Goal: Information Seeking & Learning: Learn about a topic

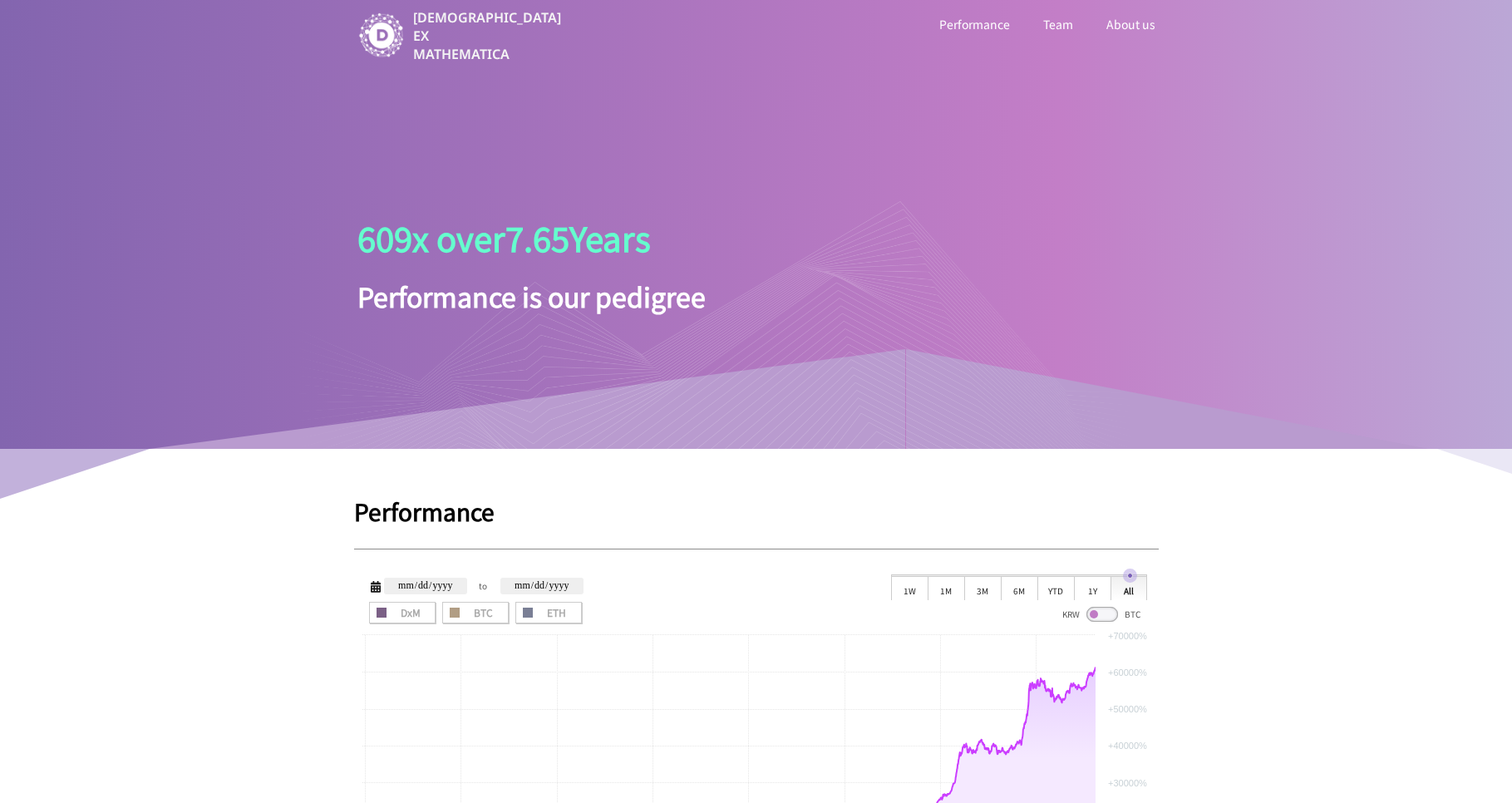
click at [1059, 23] on link "Team" at bounding box center [1058, 24] width 37 height 21
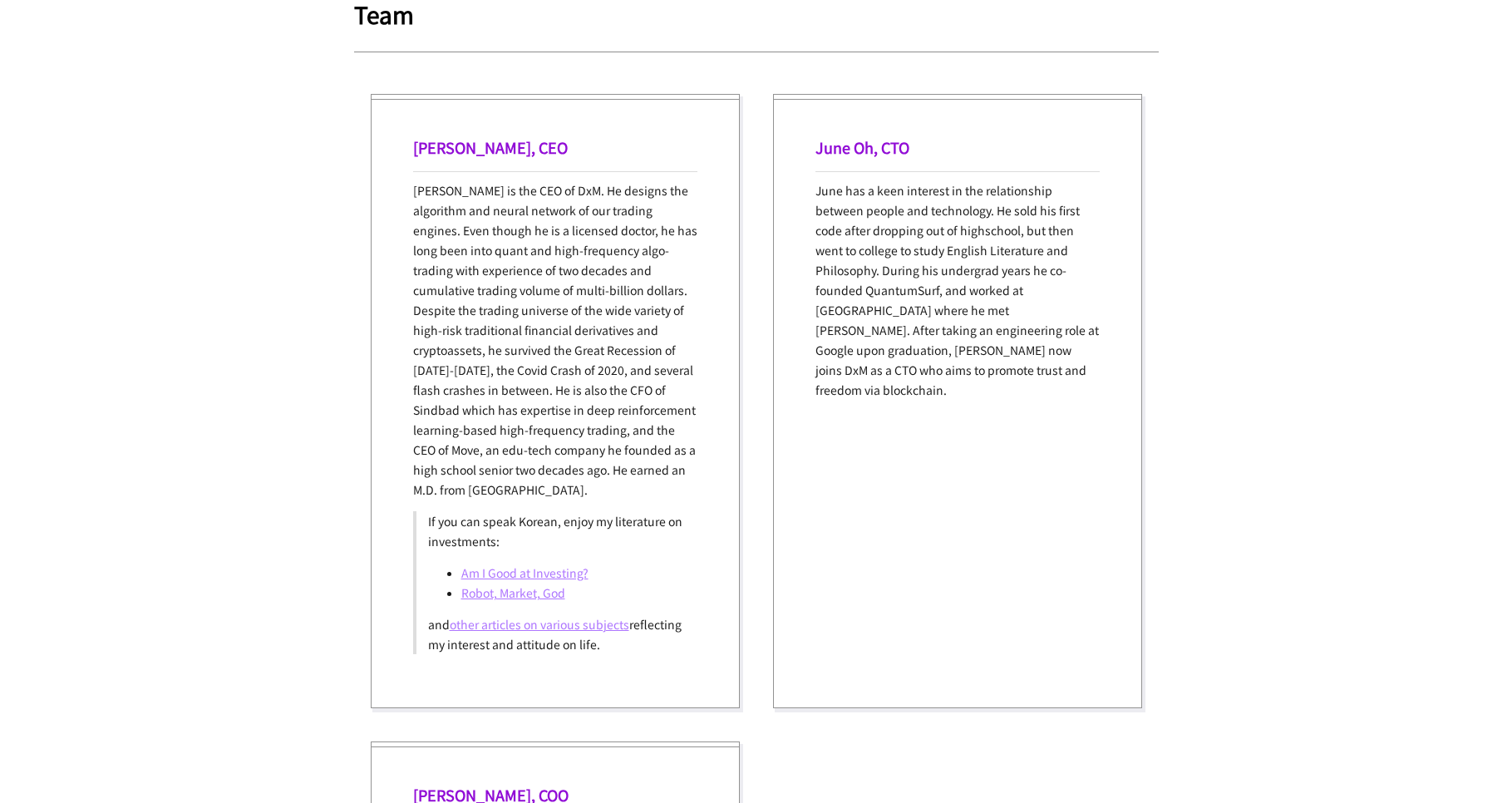
click at [534, 575] on link "Am I Good at Investing?" at bounding box center [524, 572] width 127 height 17
click at [483, 594] on link "Robot, Market, God" at bounding box center [513, 592] width 104 height 17
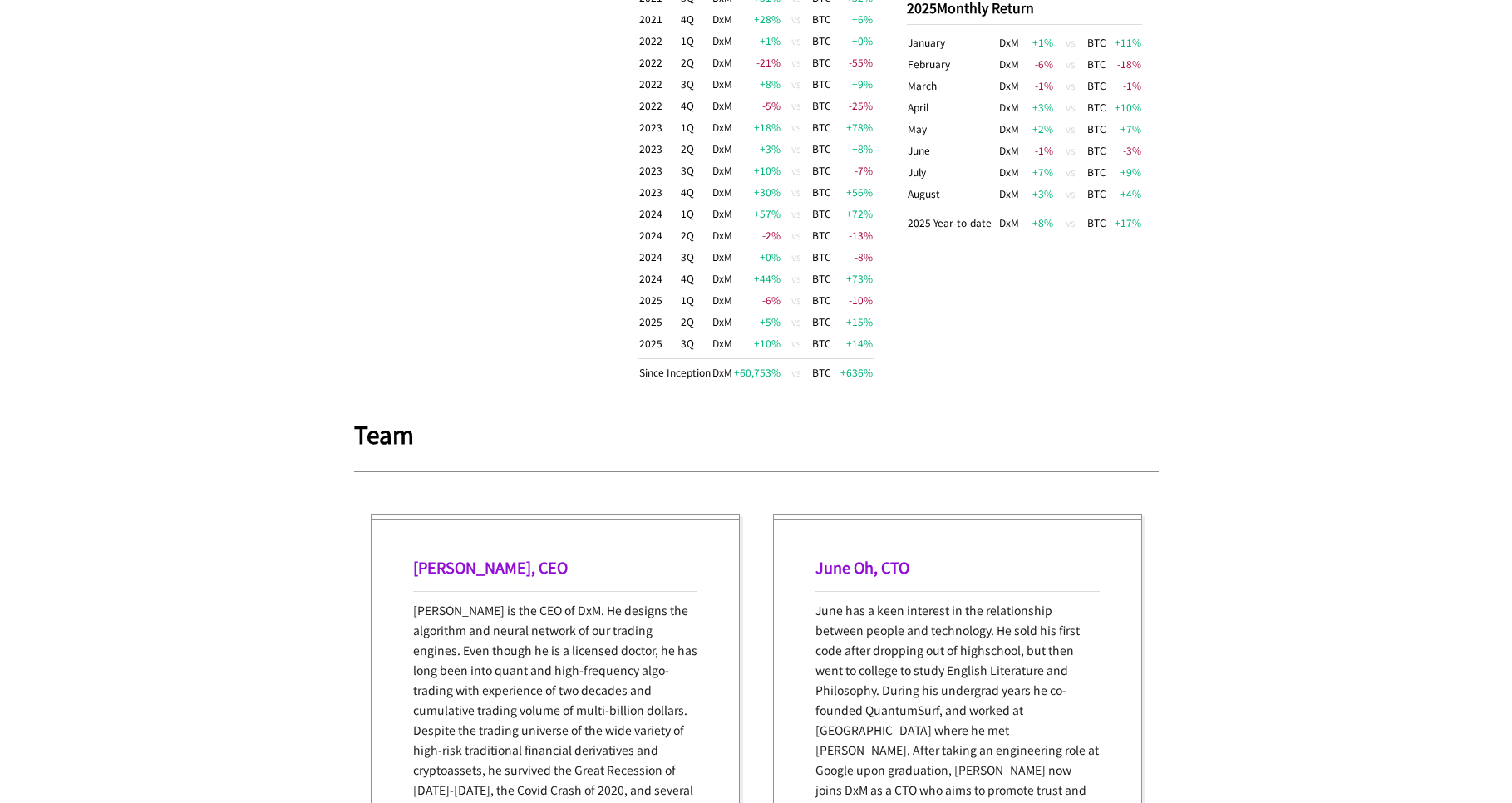
scroll to position [0, 0]
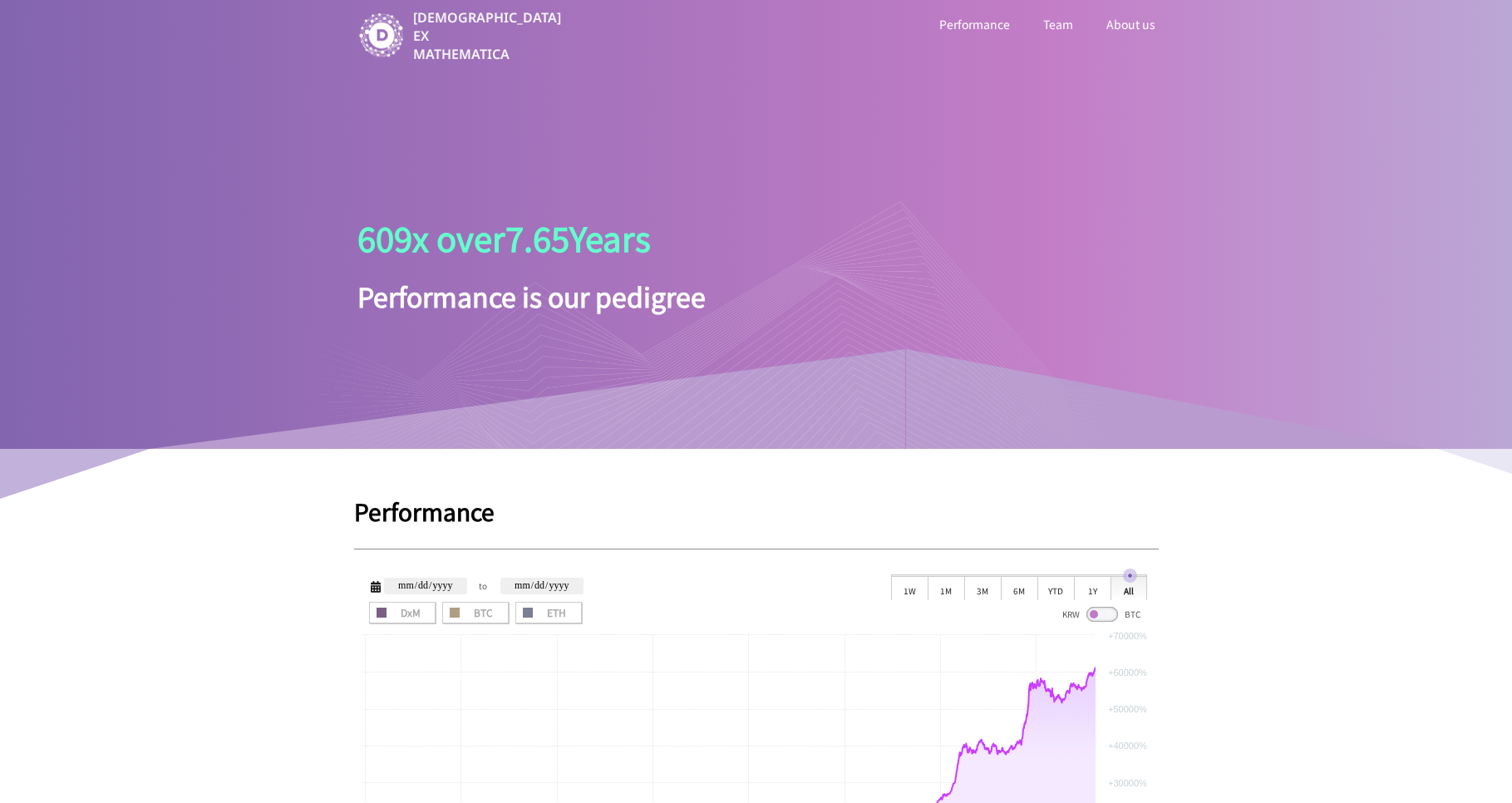
click at [1153, 19] on link "About us" at bounding box center [1131, 24] width 56 height 21
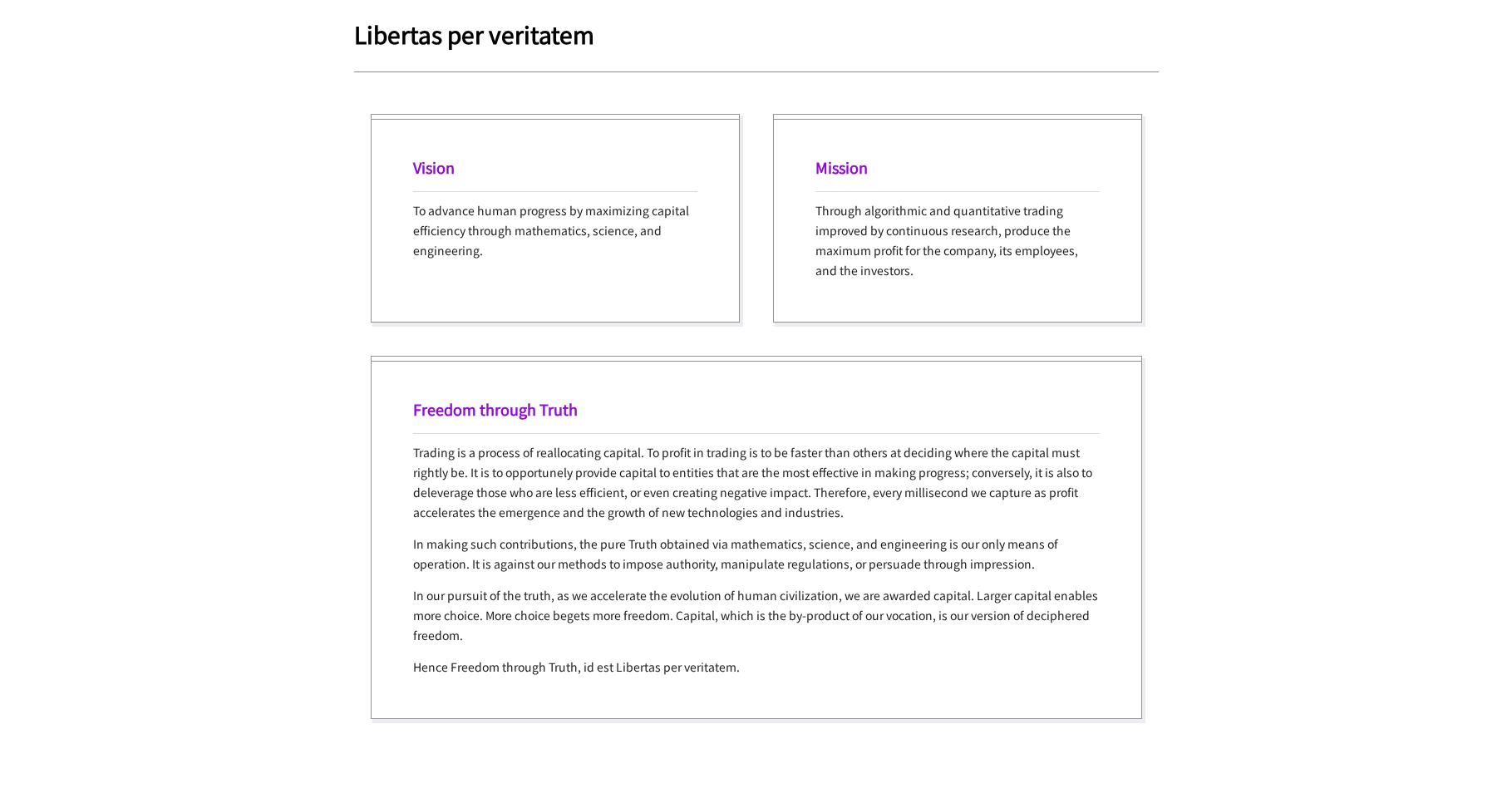
scroll to position [3254, 0]
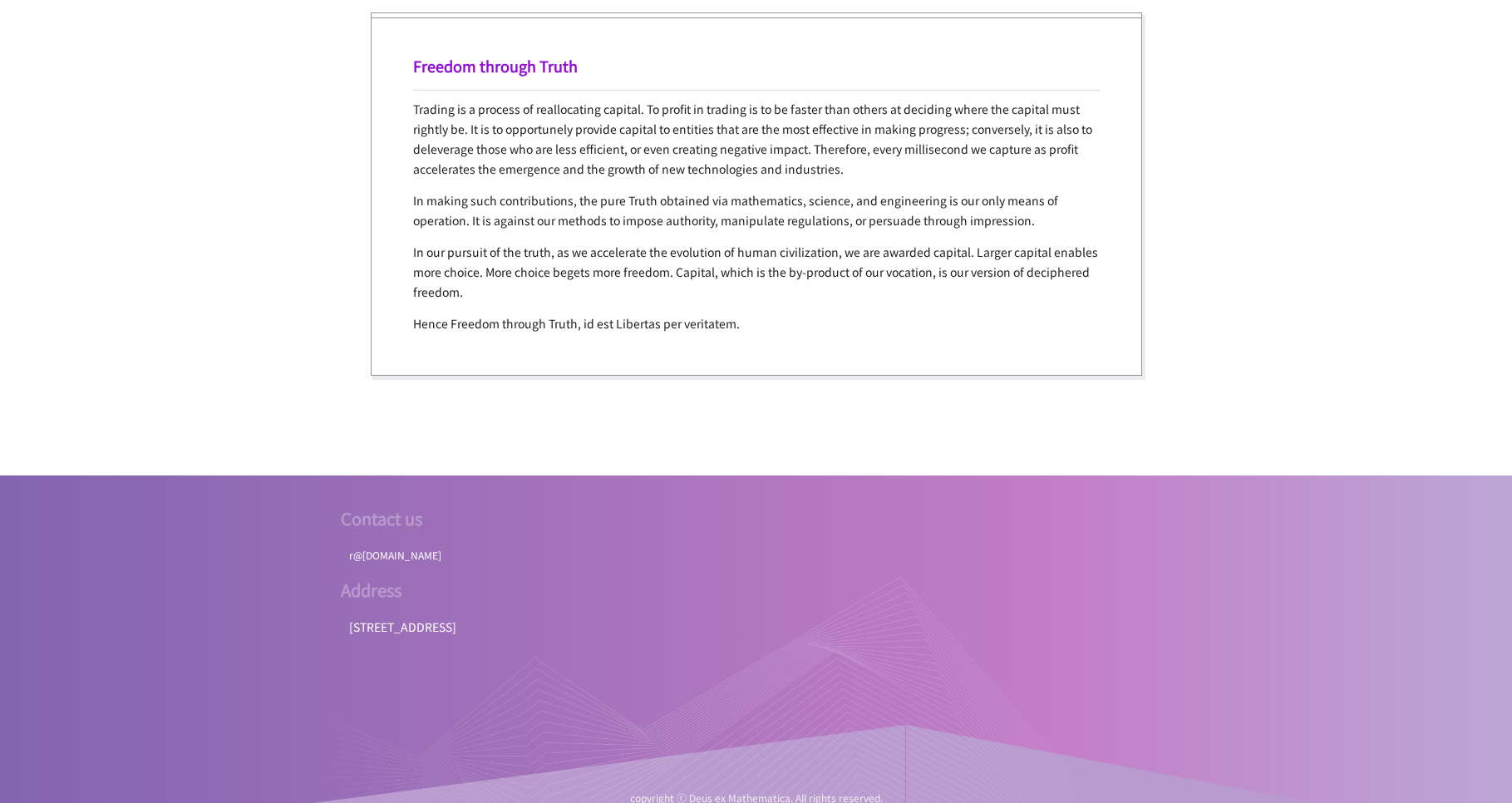
drag, startPoint x: 616, startPoint y: 616, endPoint x: 842, endPoint y: 605, distance: 226.3
click at [834, 606] on div at bounding box center [715, 700] width 832 height 249
drag, startPoint x: 903, startPoint y: 604, endPoint x: 687, endPoint y: 604, distance: 216.0
click at [687, 604] on div at bounding box center [715, 700] width 832 height 249
drag, startPoint x: 686, startPoint y: 604, endPoint x: 440, endPoint y: 611, distance: 246.1
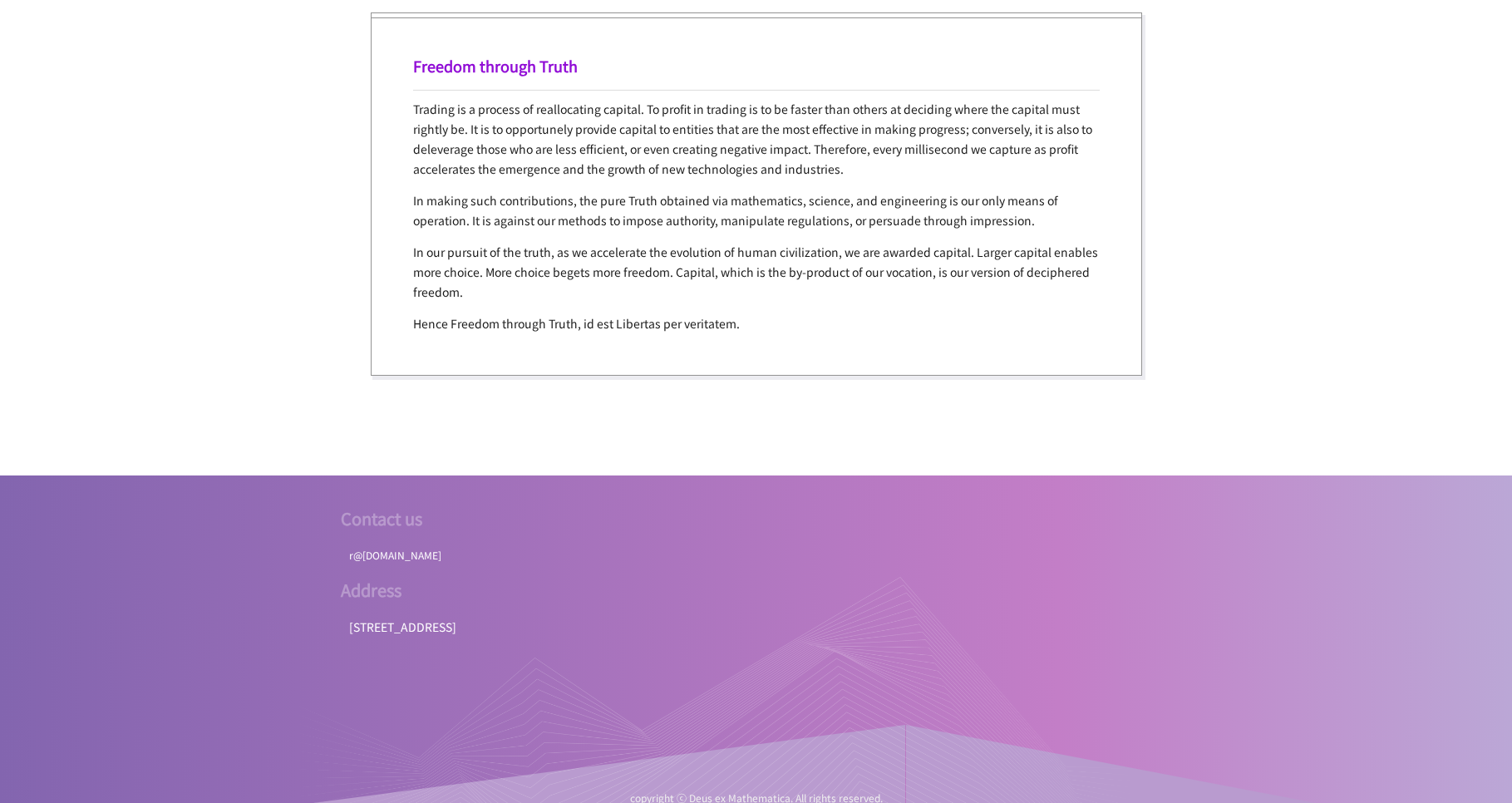
click at [441, 611] on div at bounding box center [715, 700] width 832 height 249
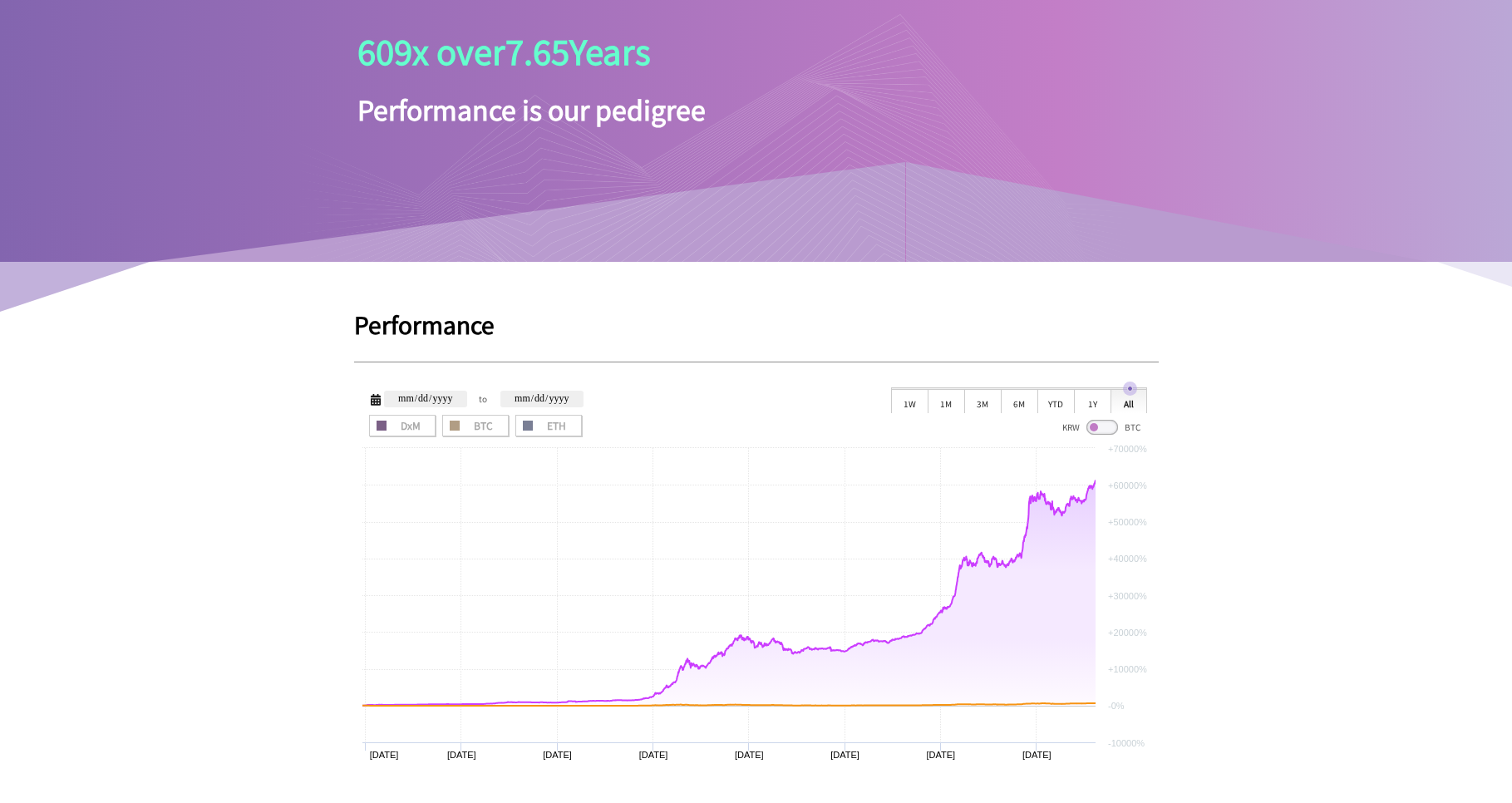
scroll to position [0, 0]
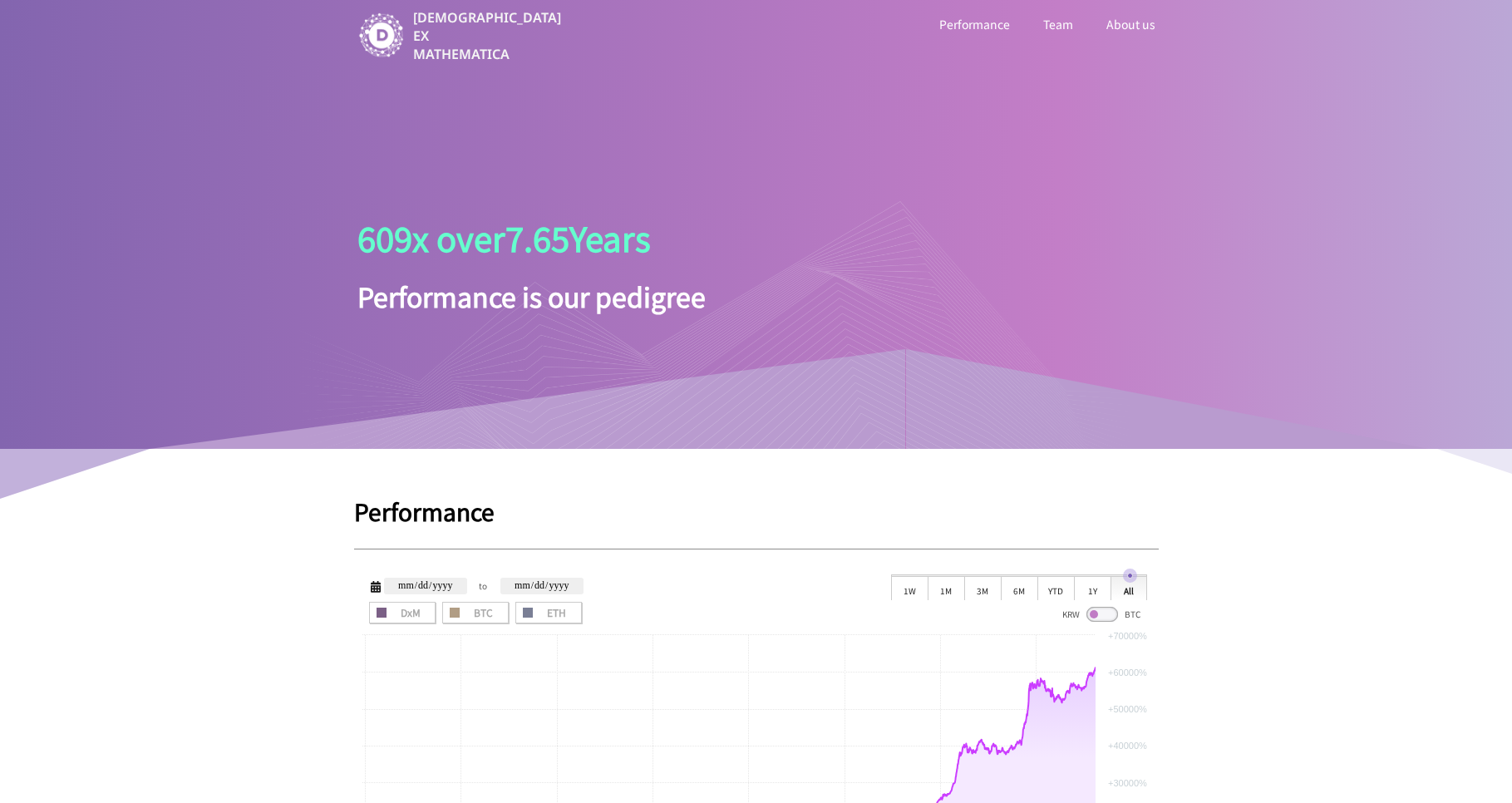
drag, startPoint x: 582, startPoint y: 586, endPoint x: 467, endPoint y: 591, distance: 115.1
click at [468, 591] on div "**********" at bounding box center [483, 586] width 224 height 23
drag, startPoint x: 331, startPoint y: 495, endPoint x: 1213, endPoint y: 634, distance: 892.9
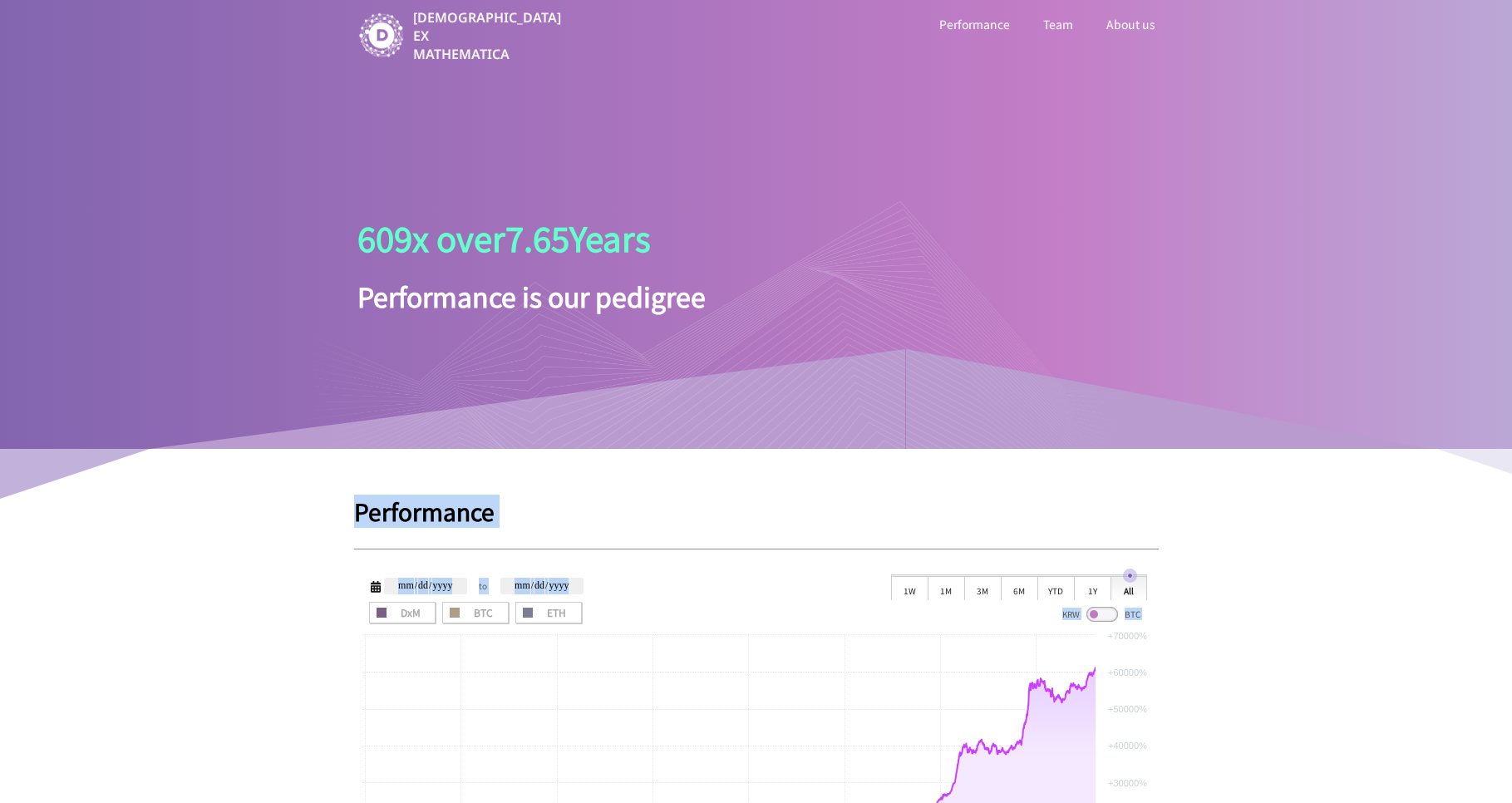
drag, startPoint x: 1215, startPoint y: 596, endPoint x: 380, endPoint y: 493, distance: 841.3
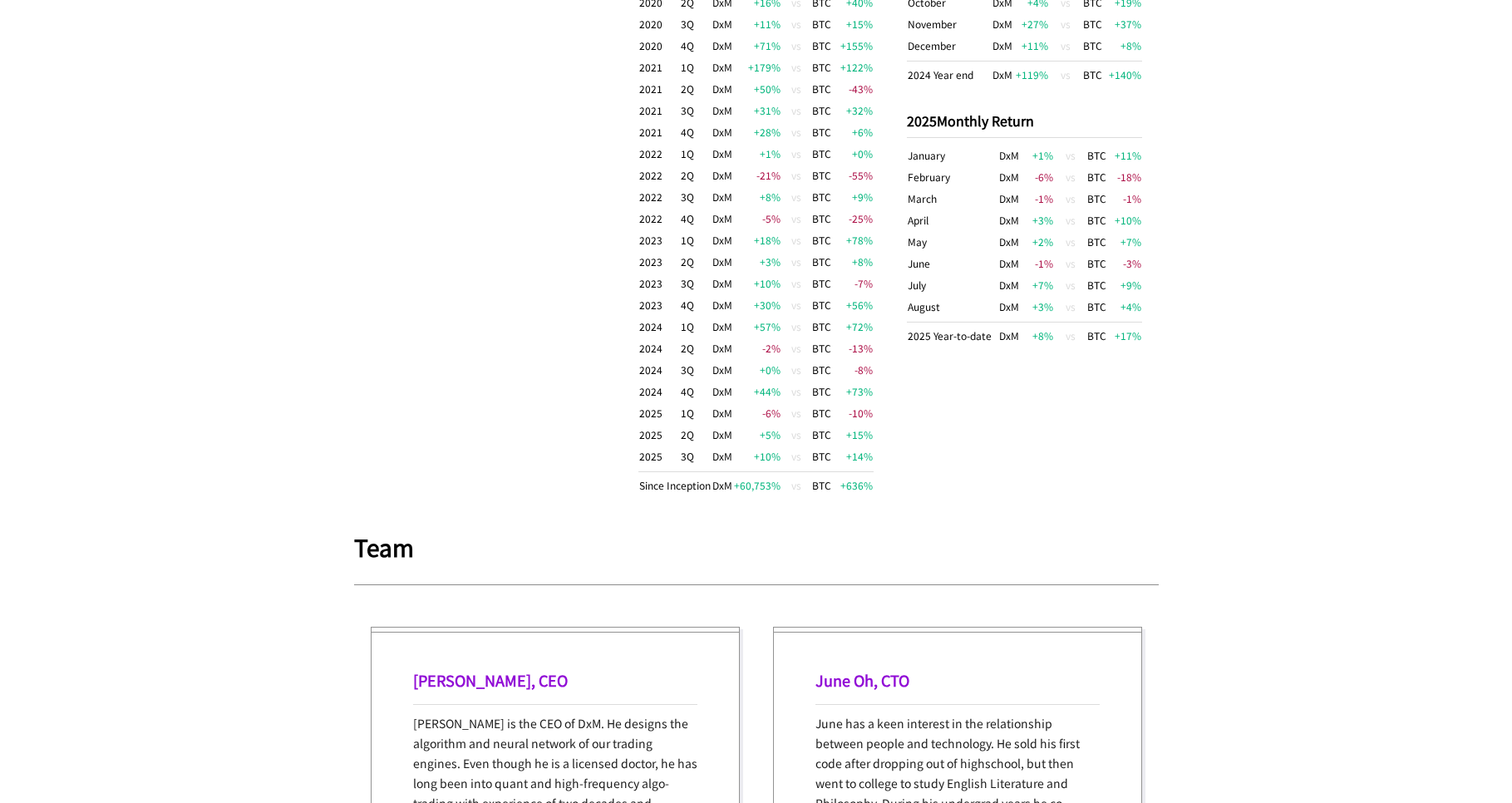
scroll to position [119, 0]
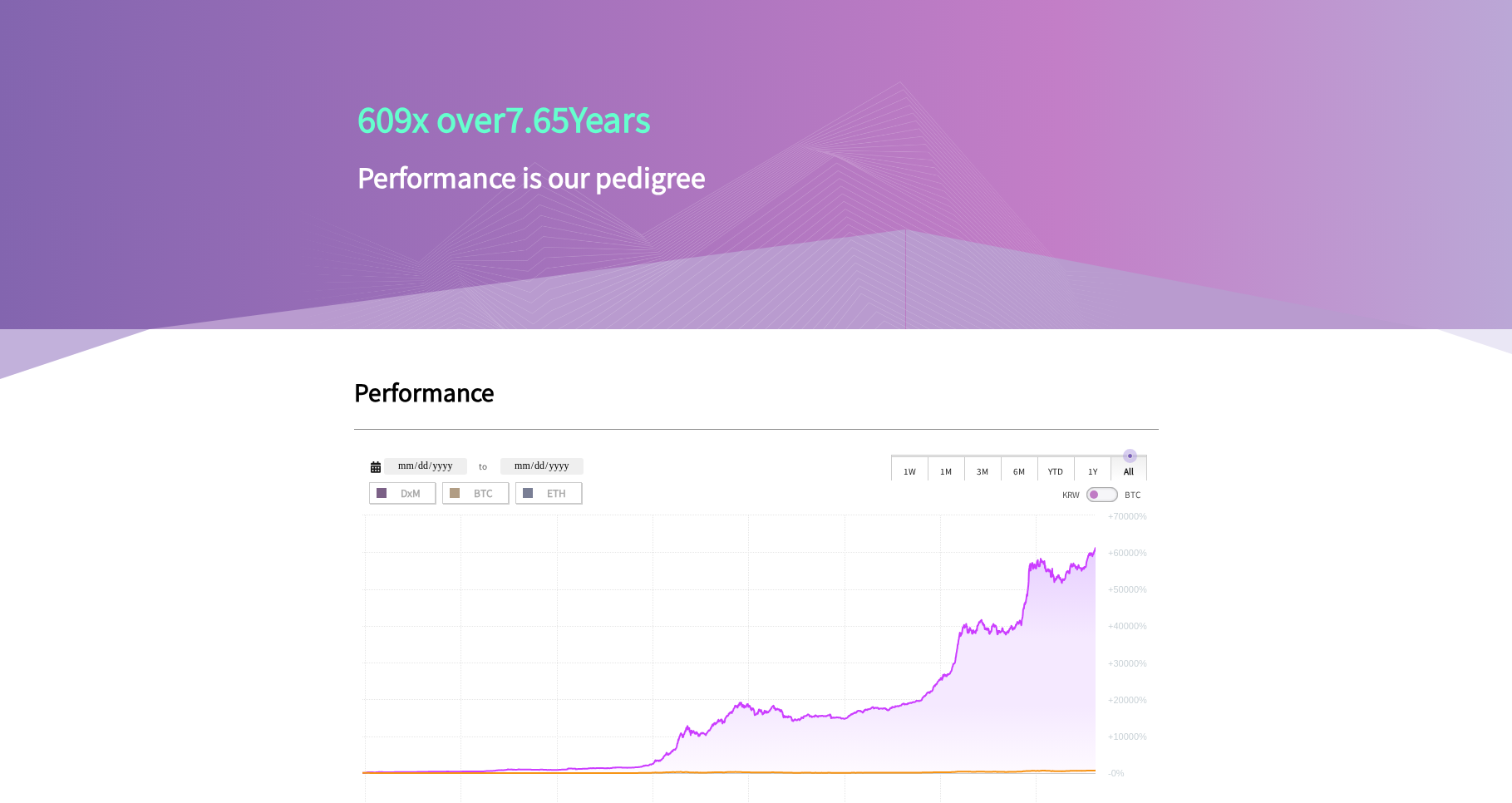
click at [1110, 491] on span at bounding box center [1101, 494] width 31 height 15
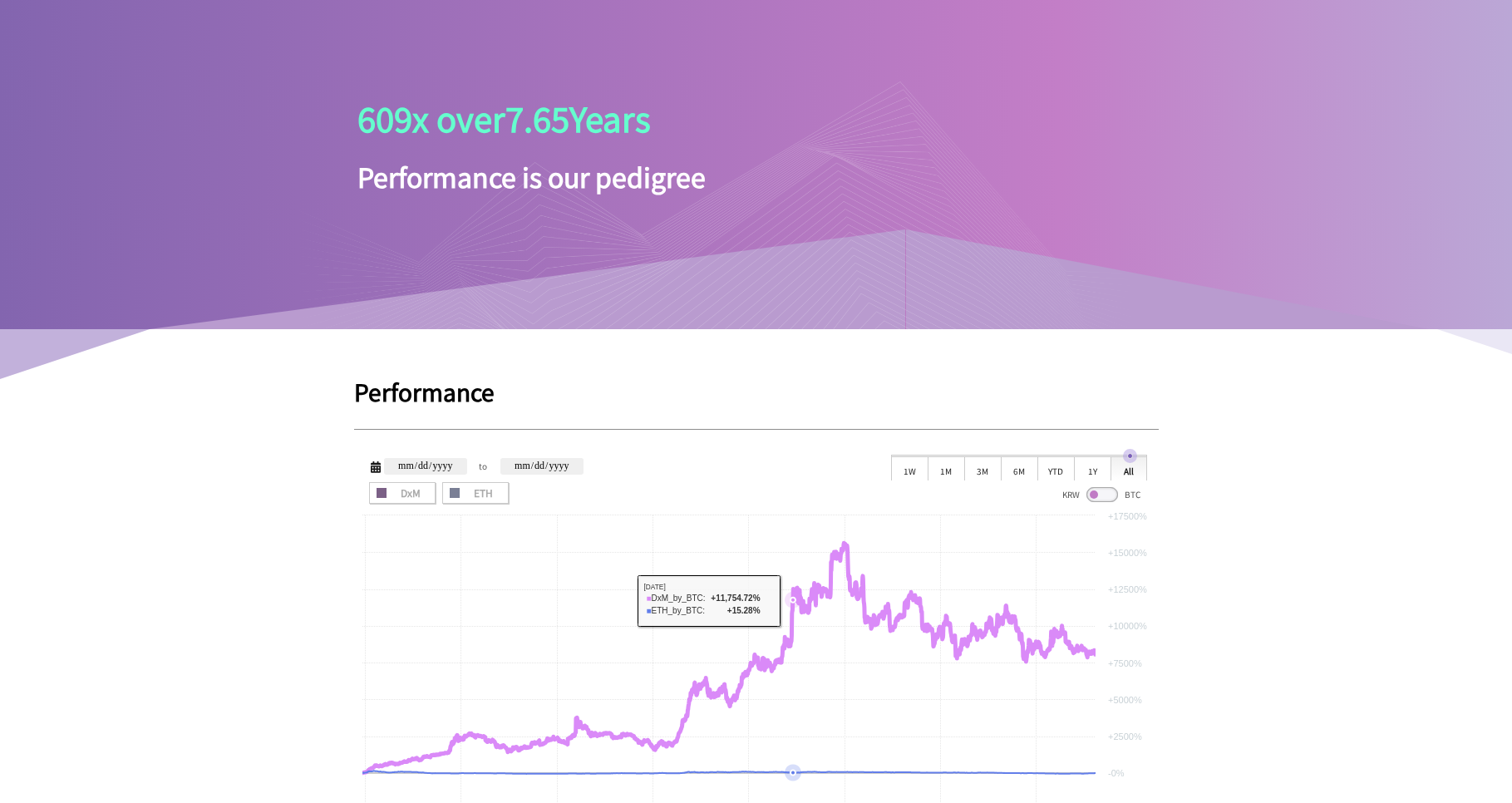
scroll to position [238, 0]
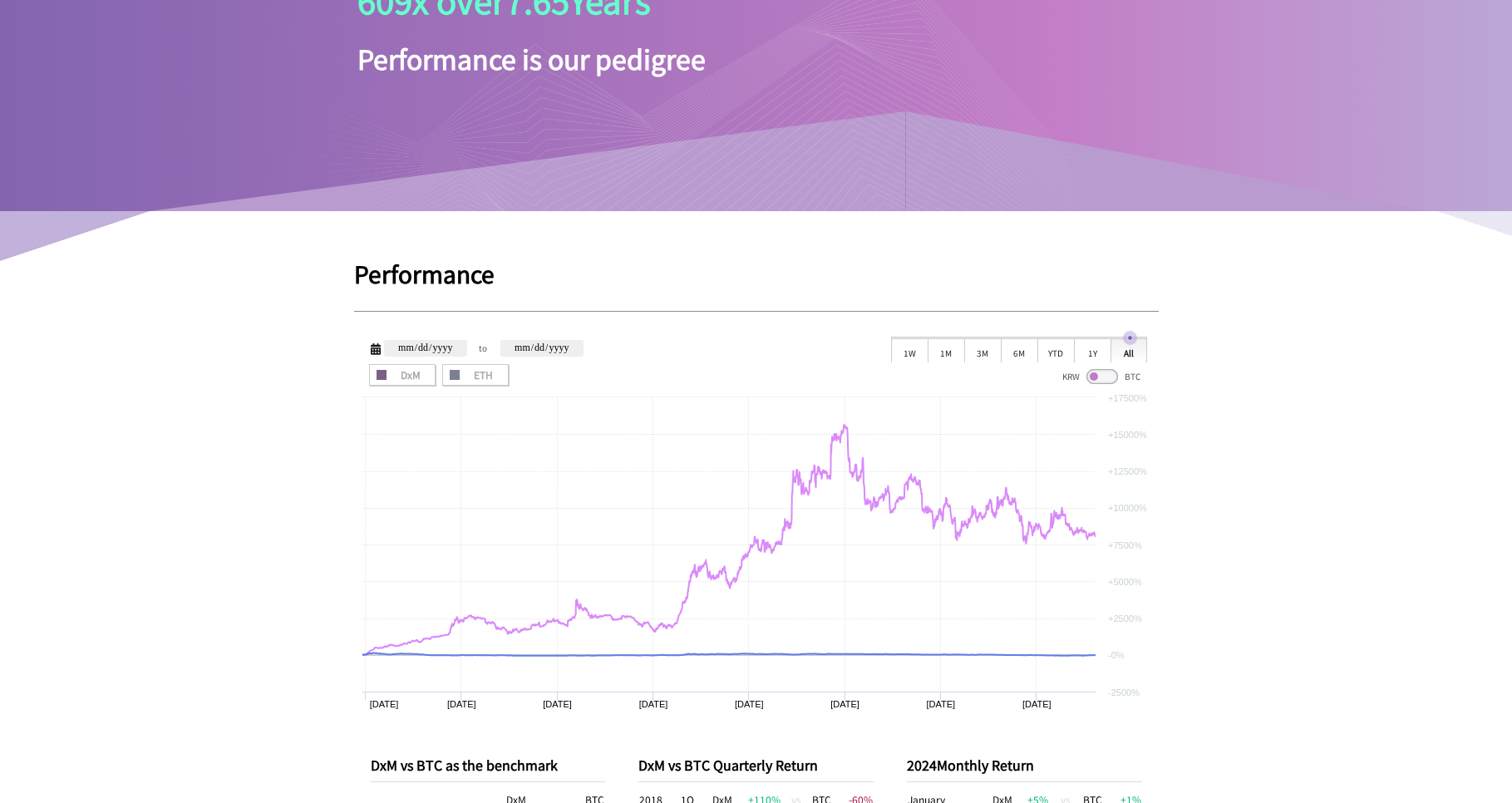
click at [1094, 374] on span at bounding box center [1101, 377] width 31 height 15
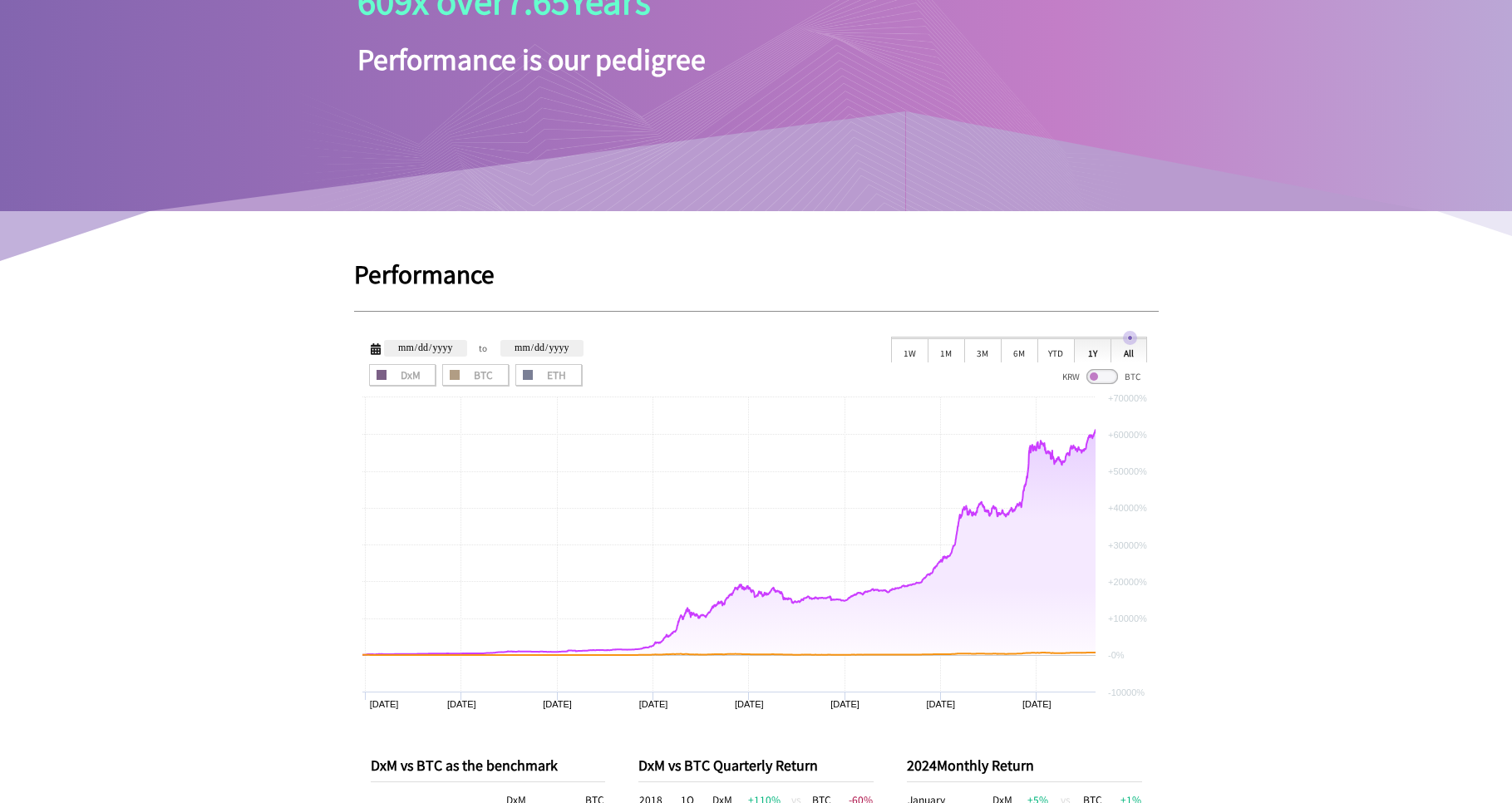
click at [1096, 359] on div "1Y" at bounding box center [1092, 350] width 37 height 25
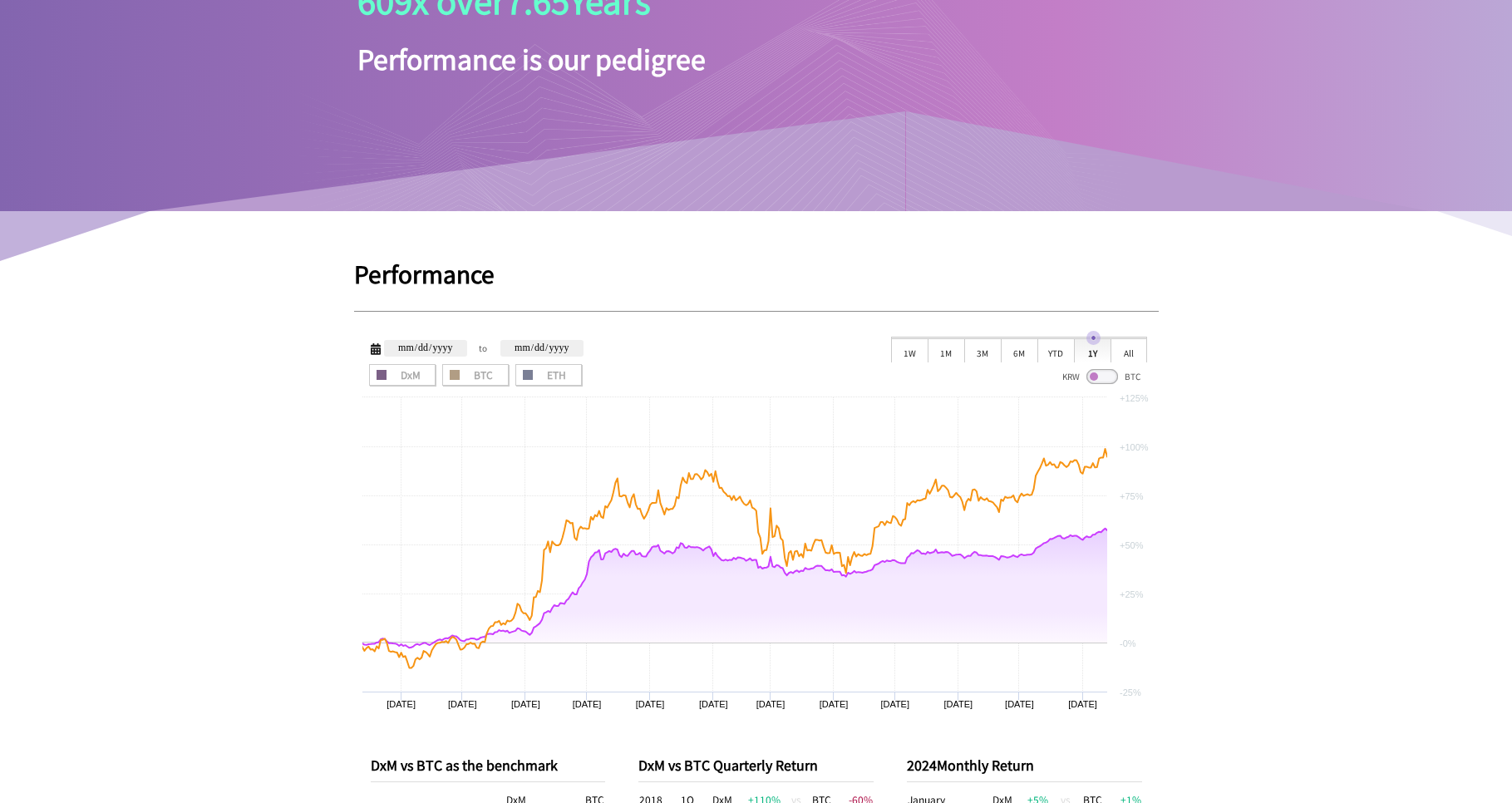
click at [1099, 370] on span at bounding box center [1101, 377] width 31 height 15
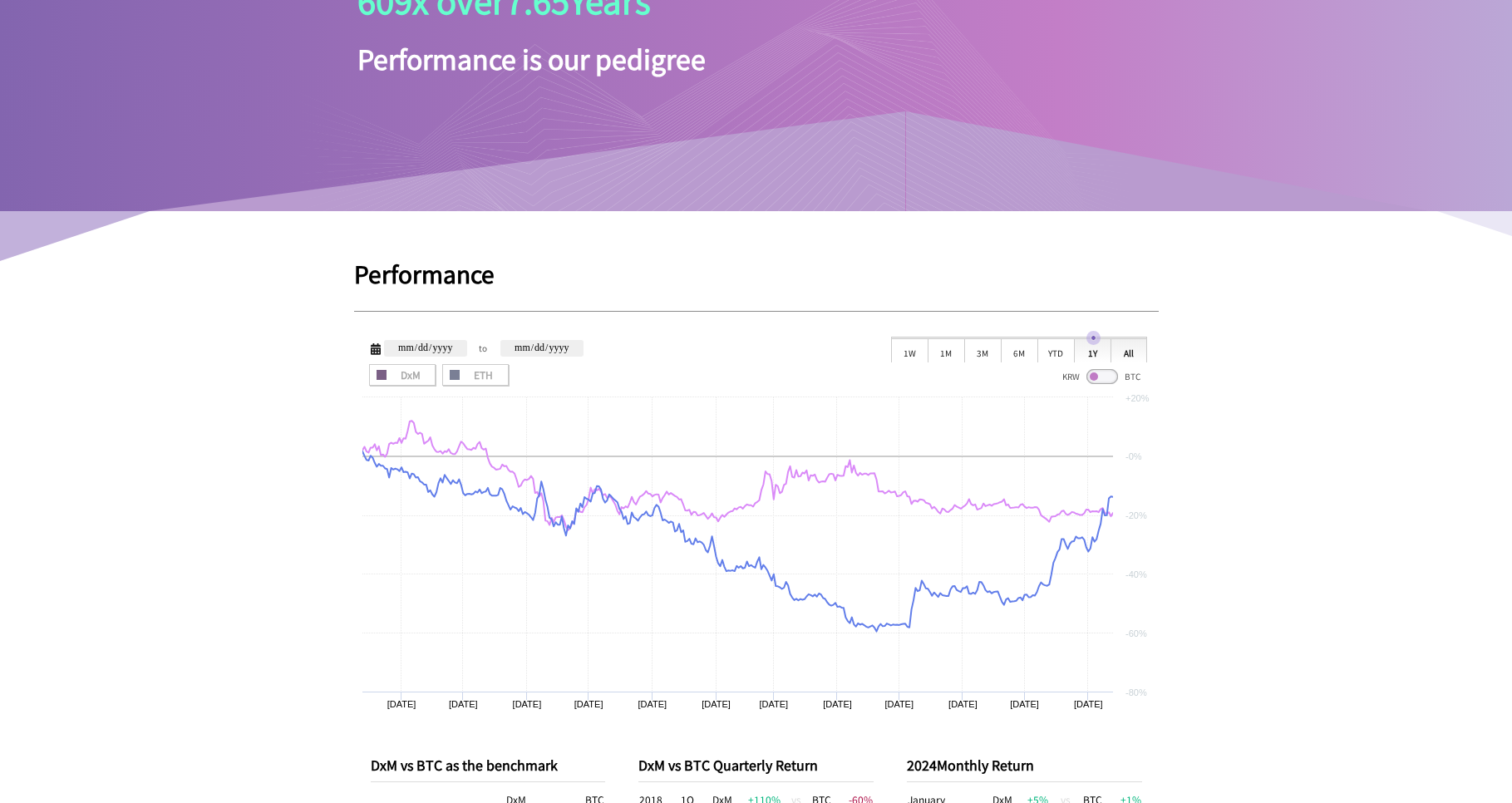
click at [1120, 358] on div "All" at bounding box center [1128, 350] width 37 height 25
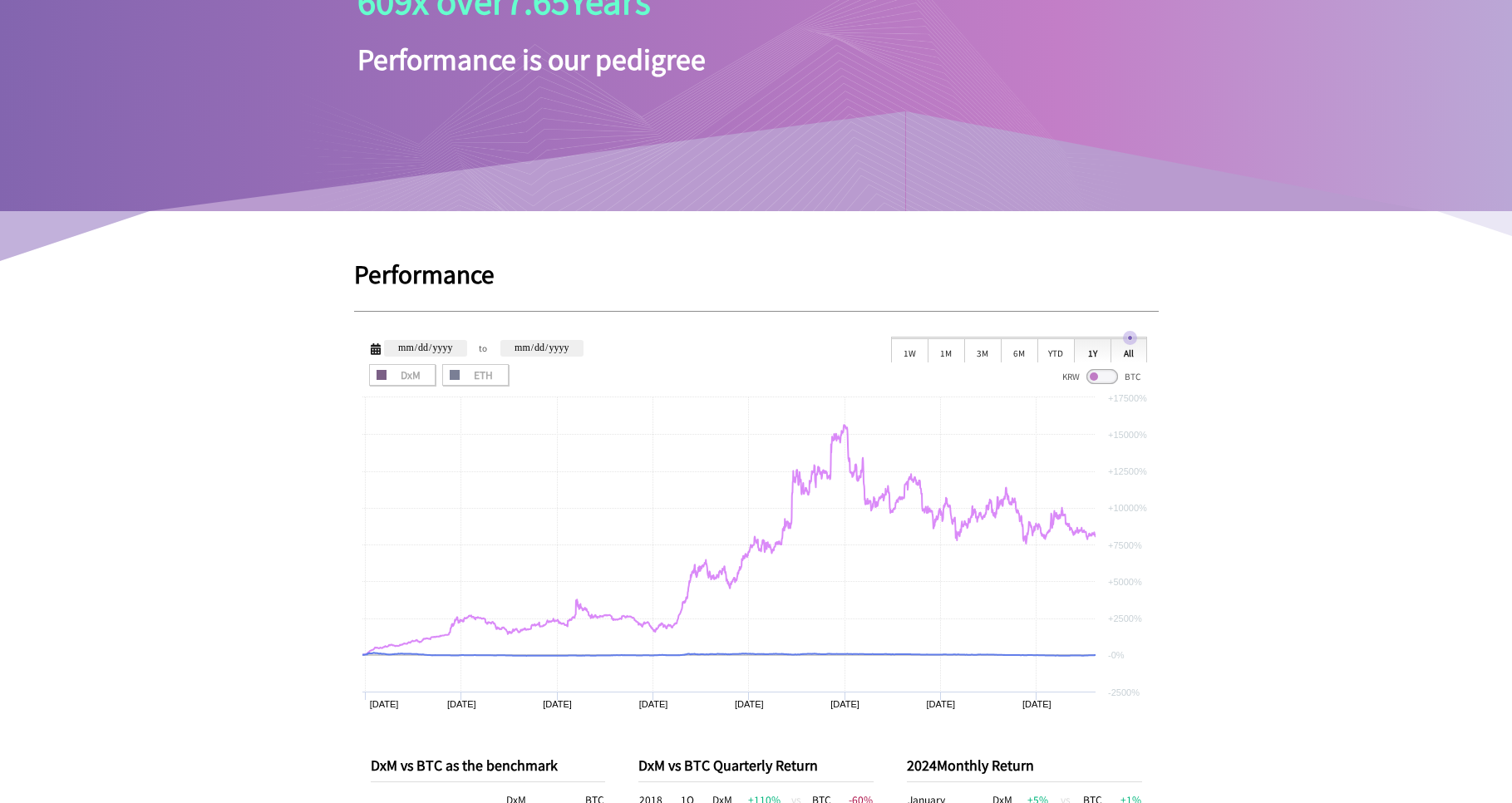
click at [1100, 358] on div "1Y" at bounding box center [1092, 350] width 37 height 25
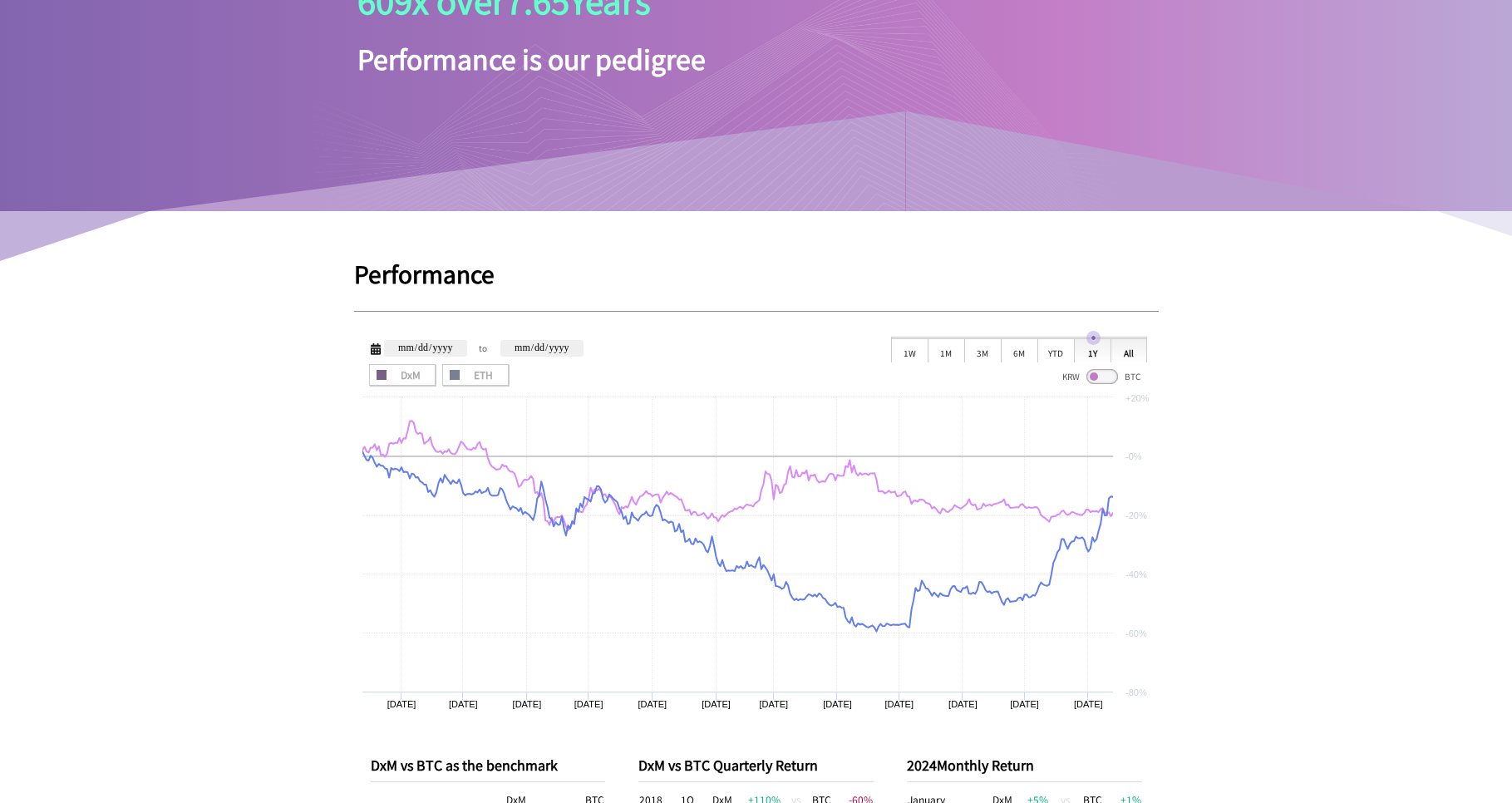
click at [1142, 355] on div "All" at bounding box center [1128, 350] width 37 height 25
type input "**********"
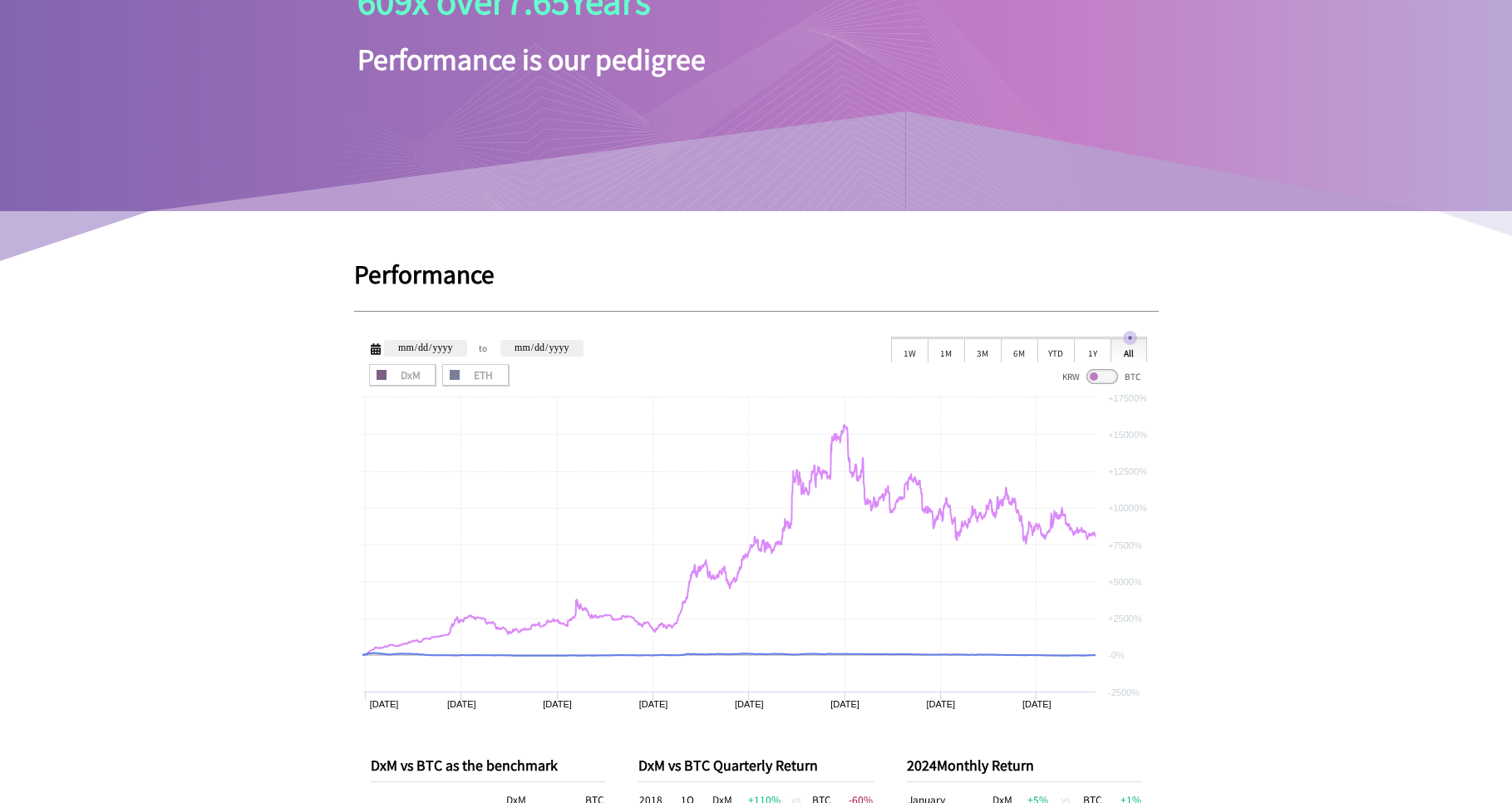
click at [1101, 379] on span at bounding box center [1101, 377] width 31 height 15
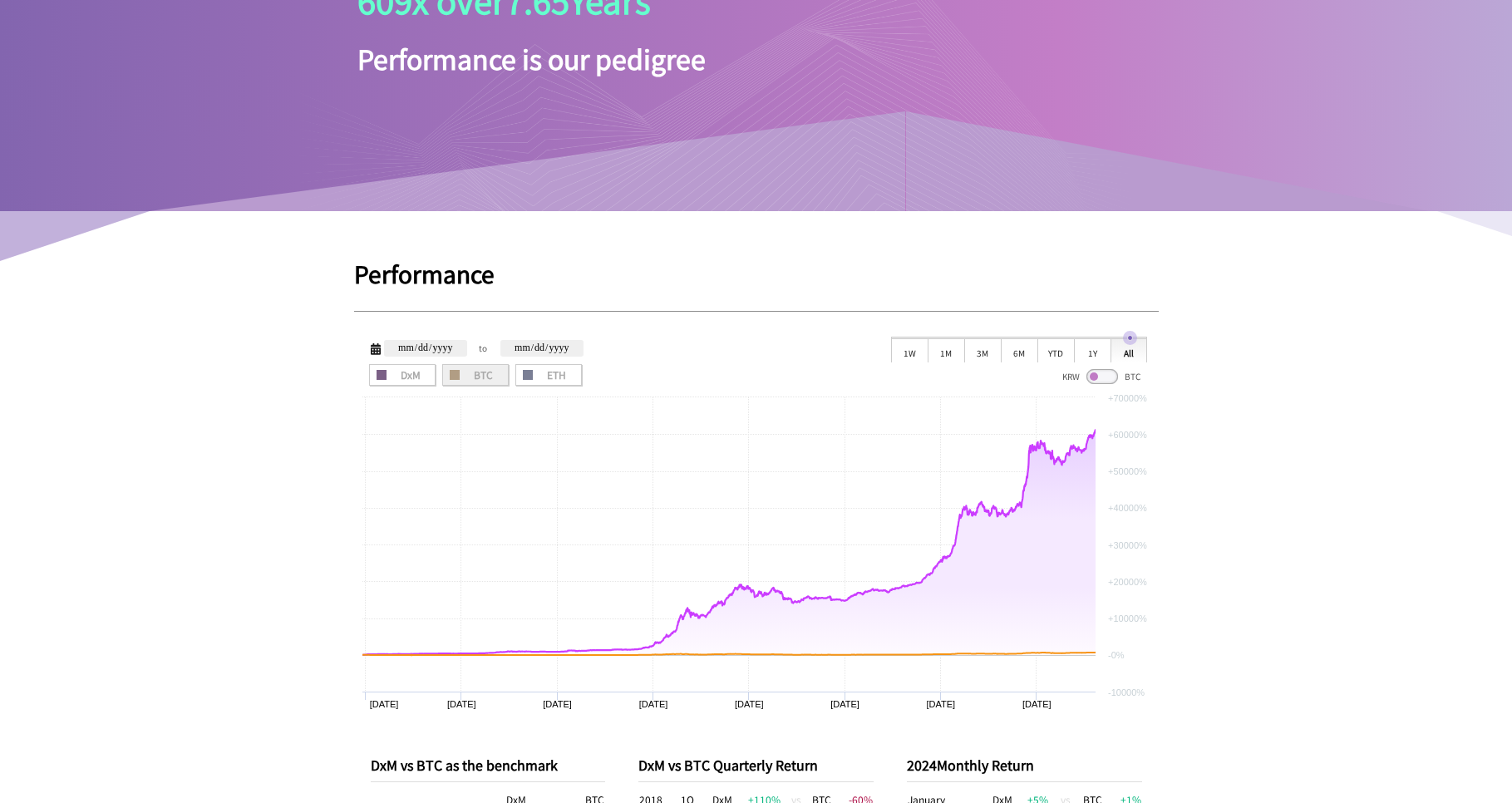
click at [468, 378] on span "BTC" at bounding box center [476, 375] width 55 height 10
click at [461, 377] on span "BTC" at bounding box center [476, 375] width 55 height 10
click at [520, 372] on label "ETH" at bounding box center [549, 375] width 67 height 21
click at [518, 372] on label "ETH" at bounding box center [549, 375] width 67 height 21
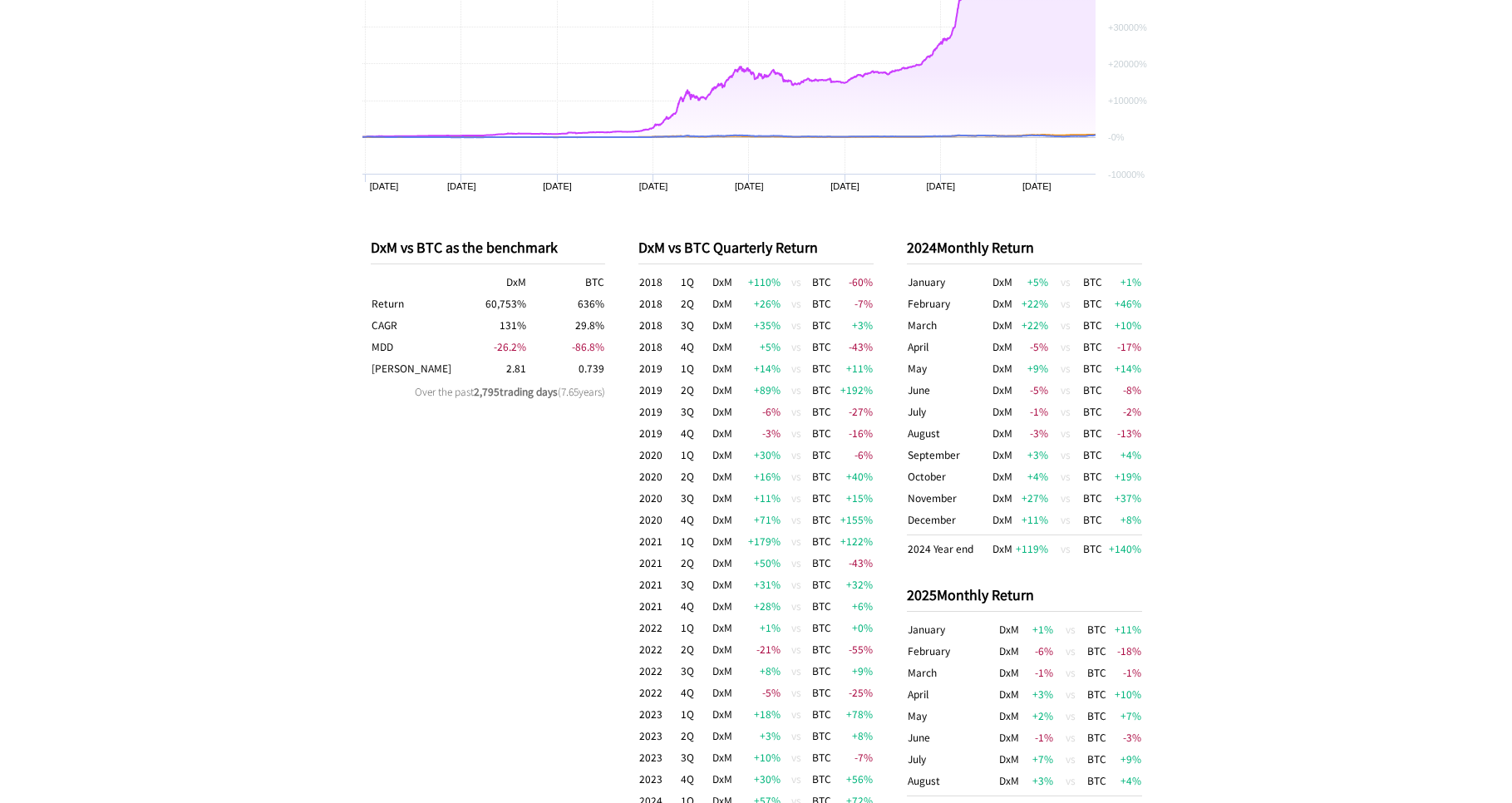
scroll to position [1866, 0]
